Goal: Find specific page/section: Find specific page/section

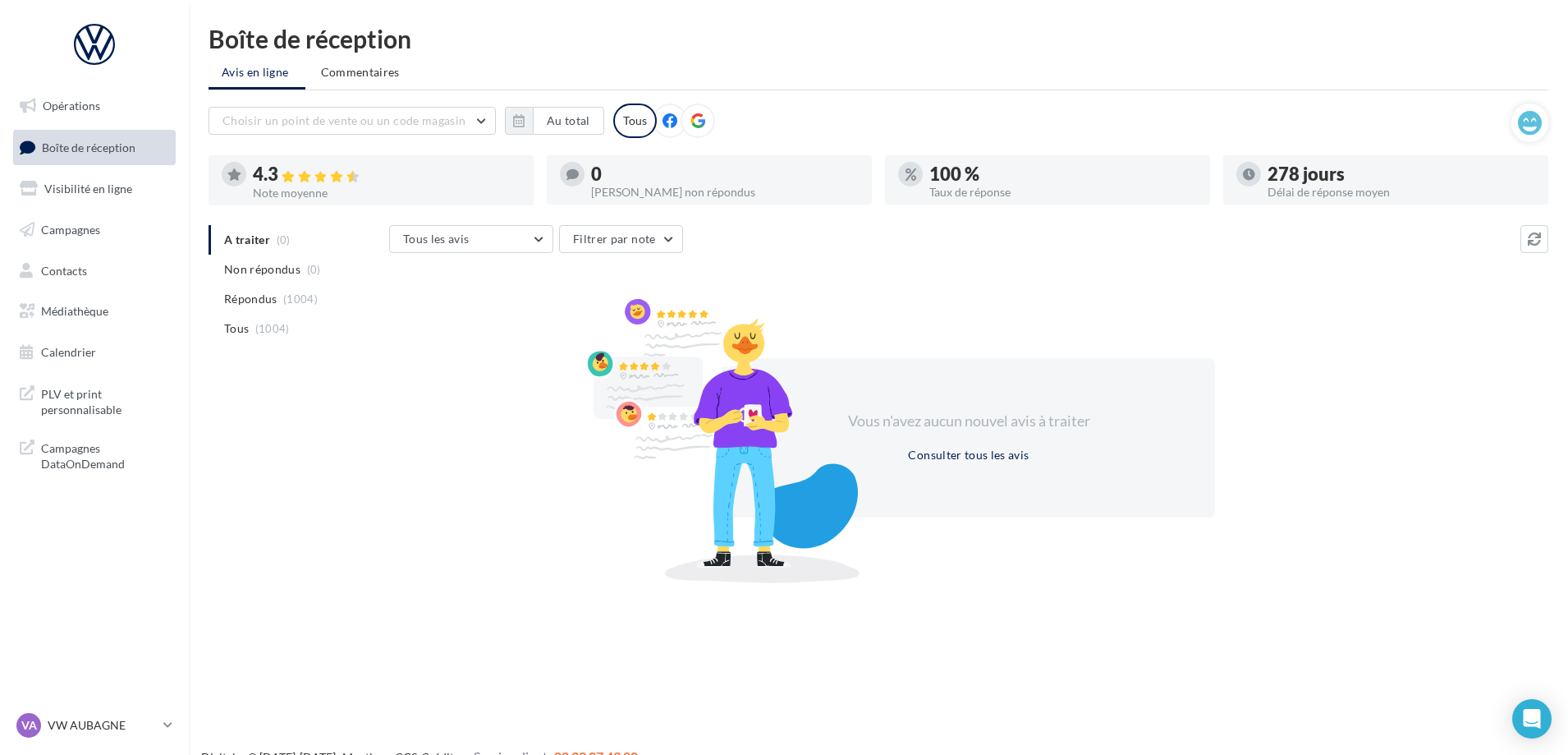
click at [78, 145] on span "Boîte de réception" at bounding box center [88, 147] width 94 height 14
click at [85, 721] on p "VW AUBAGNE" at bounding box center [101, 725] width 109 height 16
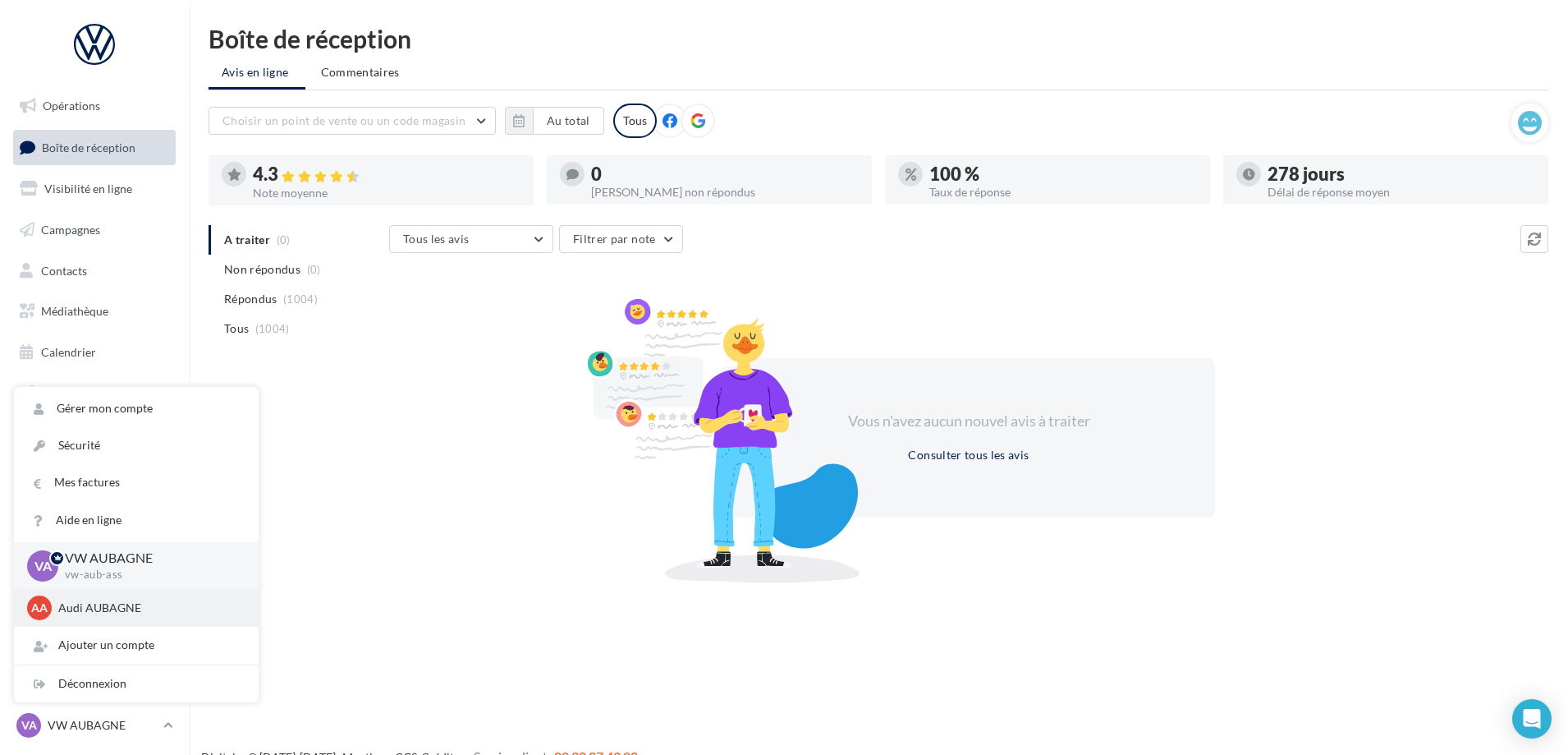
click at [110, 613] on p "Audi AUBAGNE" at bounding box center [149, 607] width 180 height 16
